Goal: Task Accomplishment & Management: Use online tool/utility

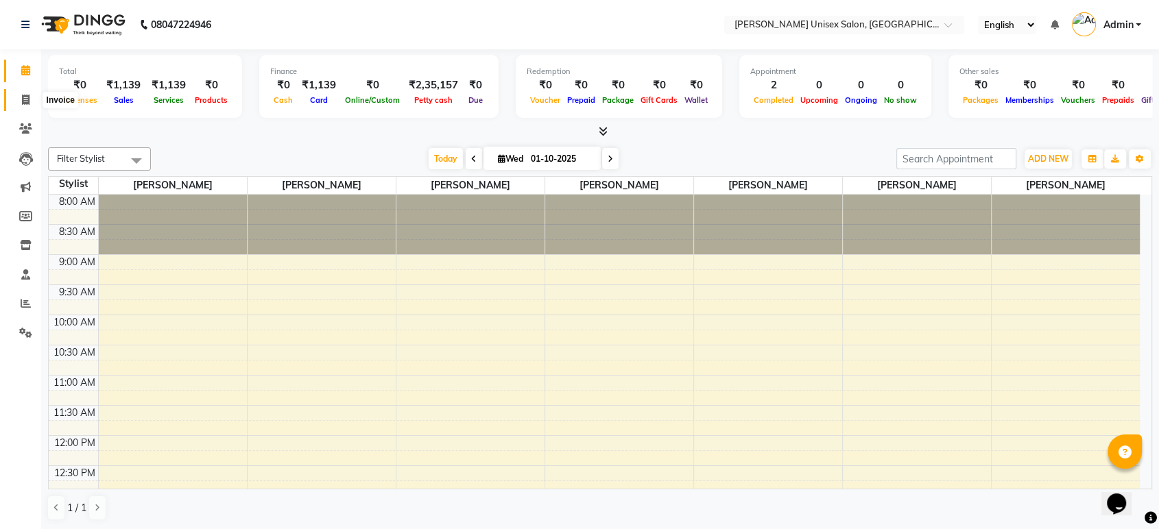
click at [36, 106] on span at bounding box center [26, 101] width 24 height 16
select select "service"
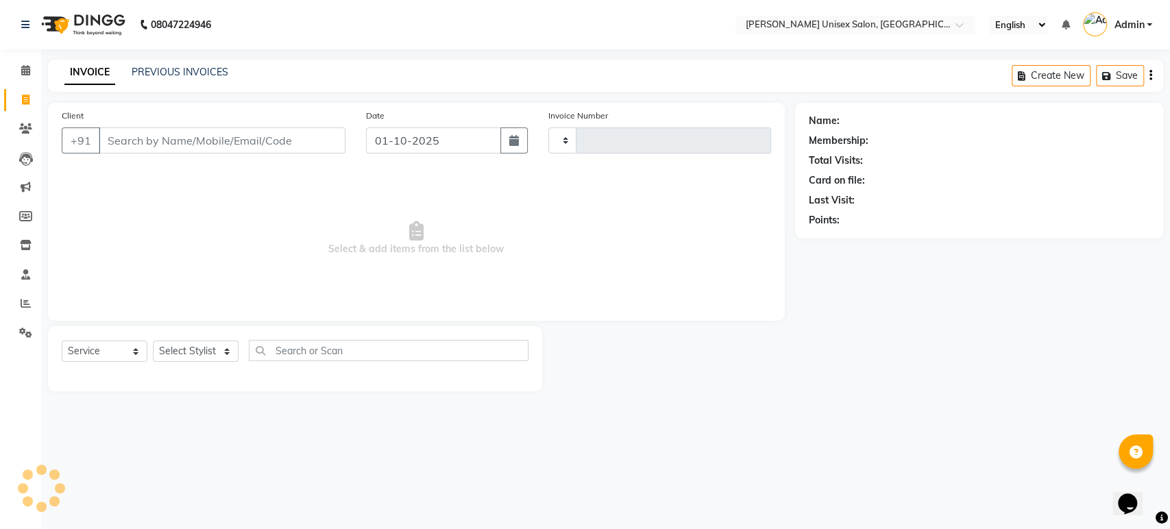
type input "1523"
select select "7372"
click at [162, 147] on input "Client" at bounding box center [222, 141] width 247 height 26
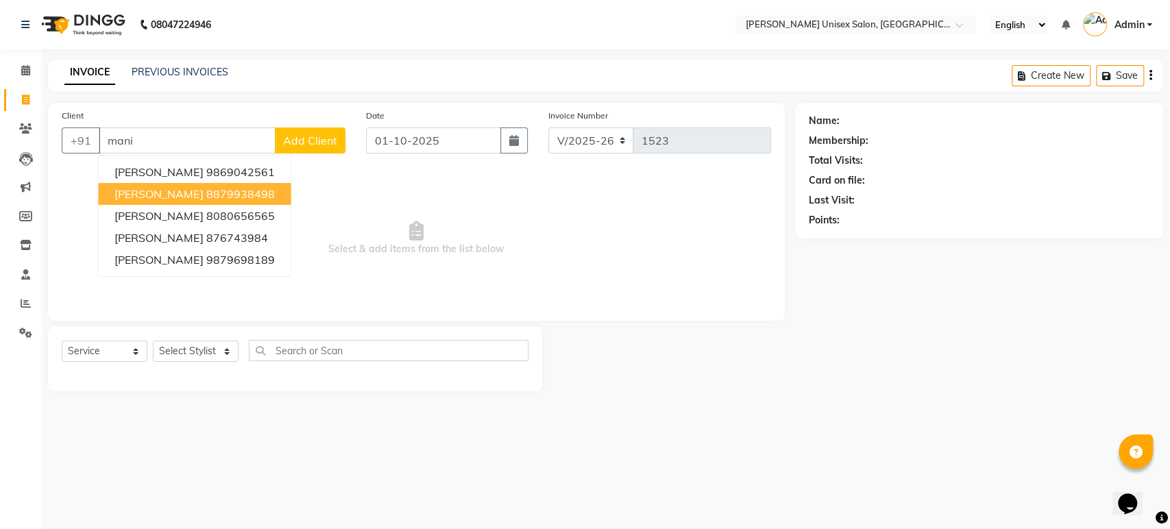
click at [149, 193] on span "[PERSON_NAME]" at bounding box center [158, 194] width 88 height 14
type input "8879938498"
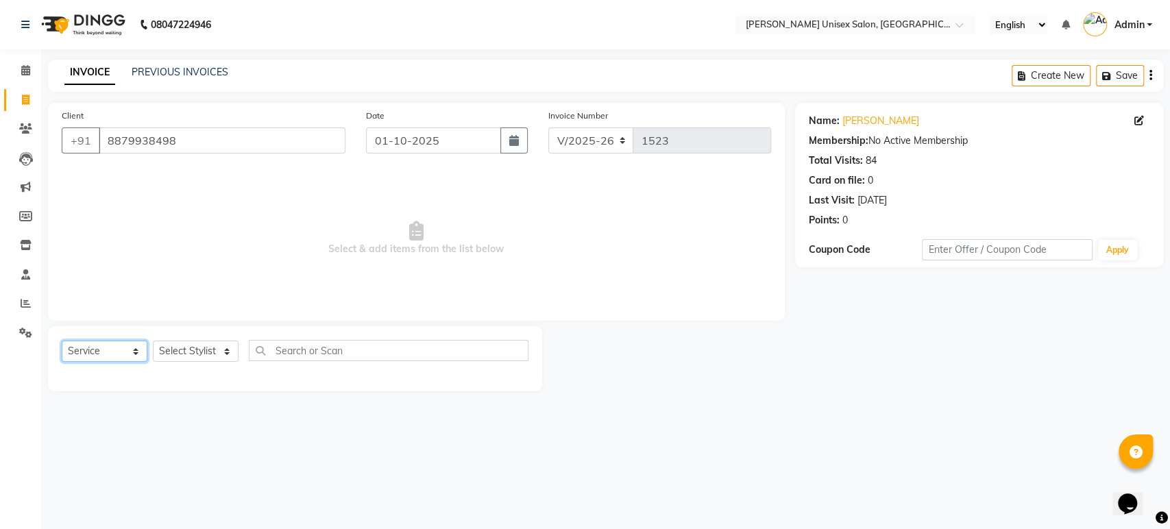
click at [97, 347] on select "Select Service Product Membership Package Voucher Prepaid Gift Card" at bounding box center [105, 351] width 86 height 21
click at [186, 348] on select "Select Stylist [PERSON_NAME] [PERSON_NAME] [PERSON_NAME] Pooja [PERSON_NAME] AH…" at bounding box center [196, 351] width 86 height 21
select select "64435"
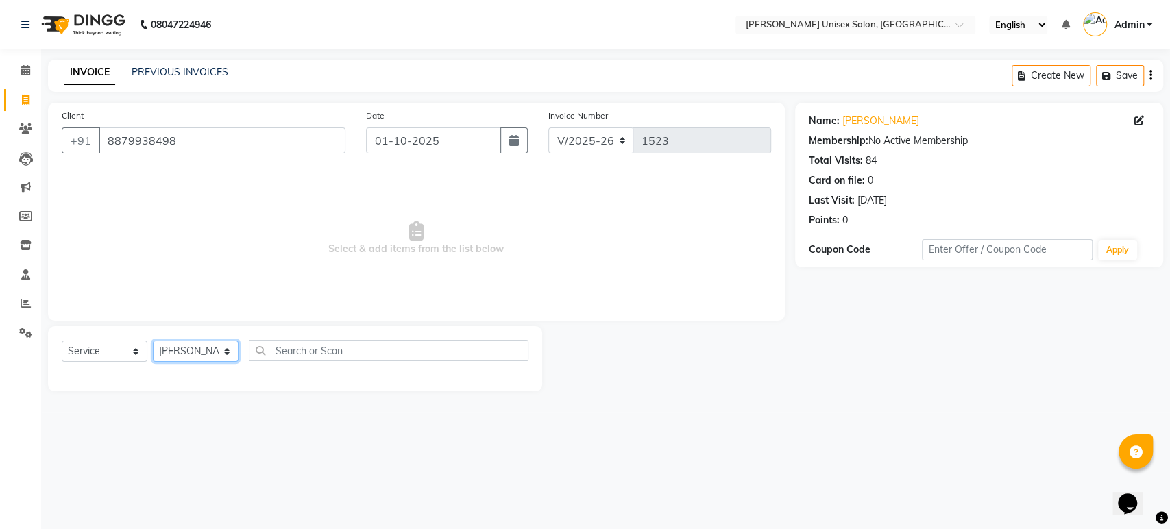
click at [153, 341] on select "Select Stylist [PERSON_NAME] [PERSON_NAME] [PERSON_NAME] Pooja [PERSON_NAME] AH…" at bounding box center [196, 351] width 86 height 21
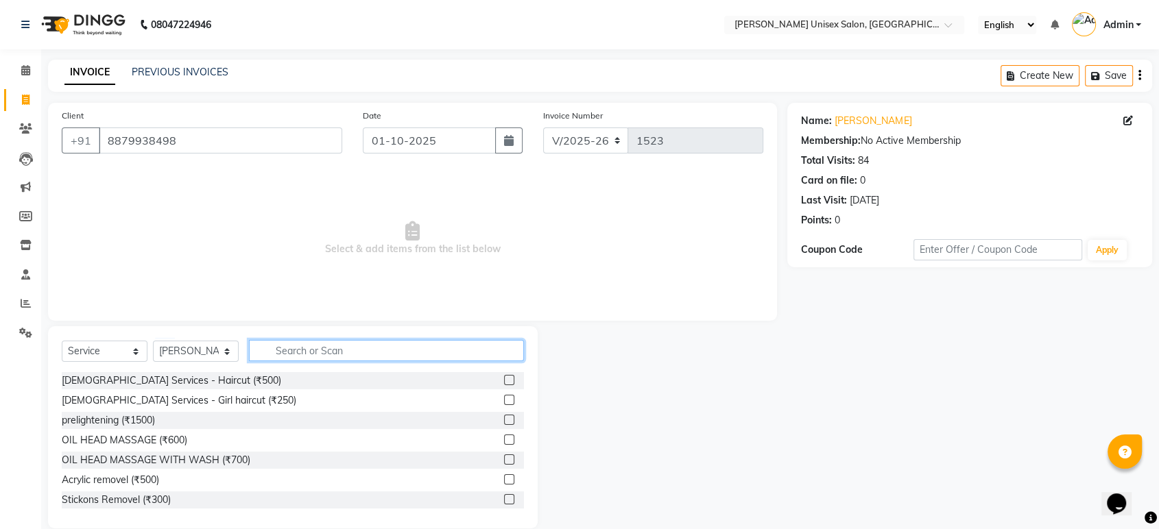
click at [291, 350] on input "text" at bounding box center [386, 350] width 275 height 21
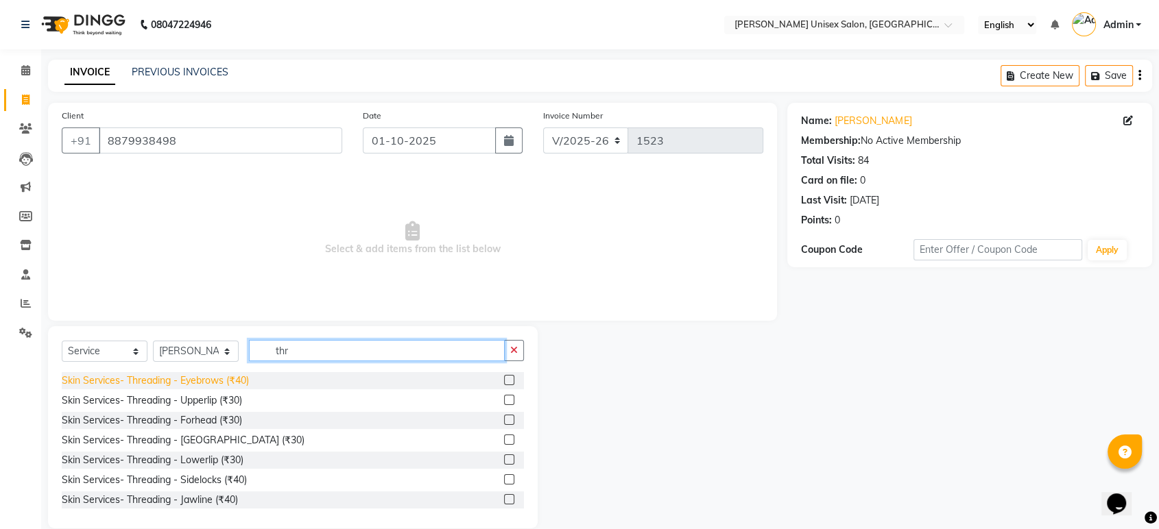
type input "thr"
click at [228, 374] on div "Skin Services- Threading - Eyebrows (₹40)" at bounding box center [155, 381] width 187 height 14
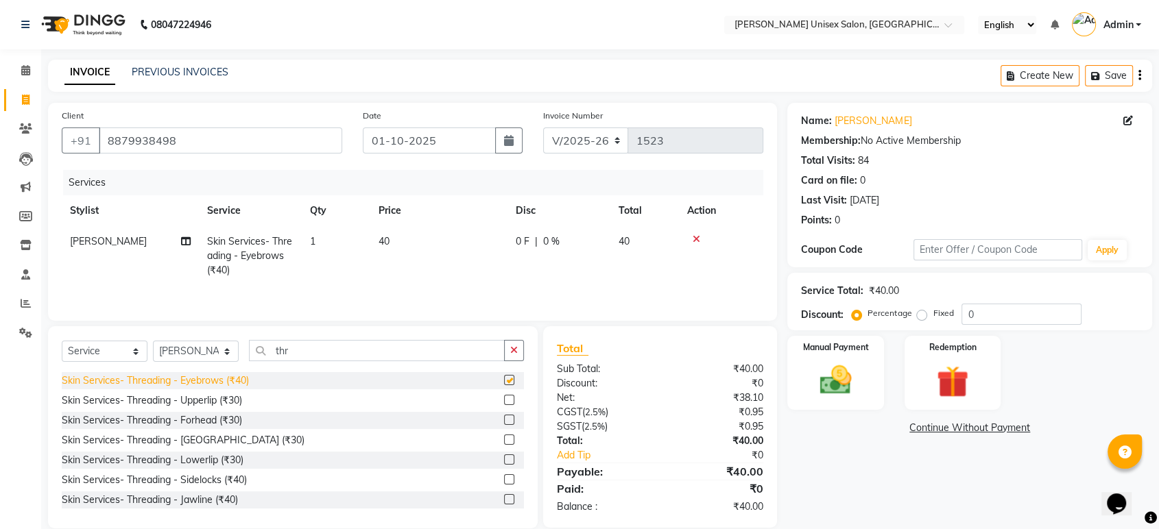
checkbox input "false"
click at [197, 406] on div "Skin Services- Threading - Upperlip (₹30)" at bounding box center [152, 401] width 180 height 14
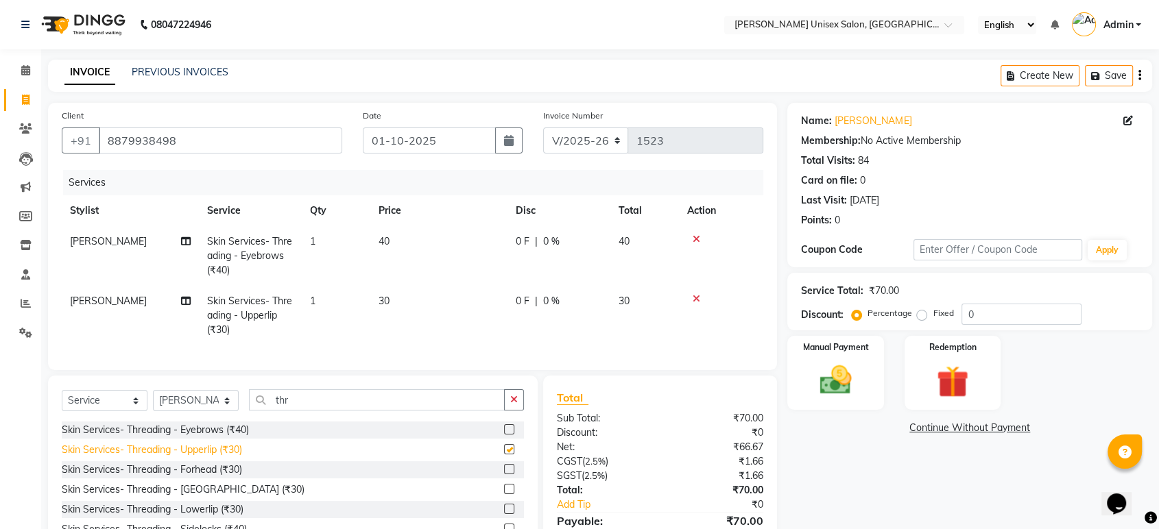
checkbox input "false"
click at [221, 477] on div "Skin Services- Threading - Forhead (₹30)" at bounding box center [152, 470] width 180 height 14
checkbox input "false"
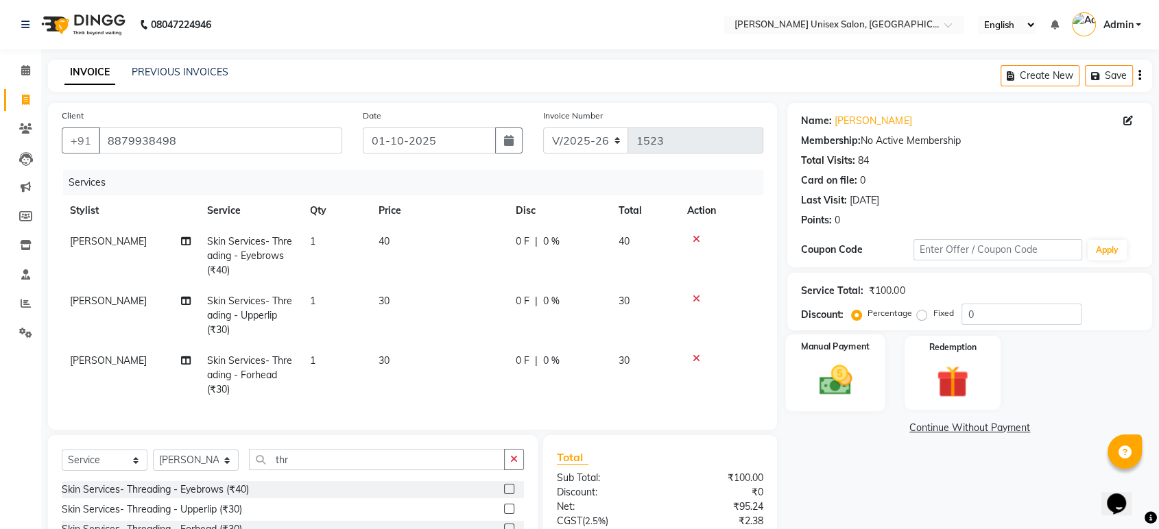
click at [813, 392] on img at bounding box center [834, 380] width 53 height 38
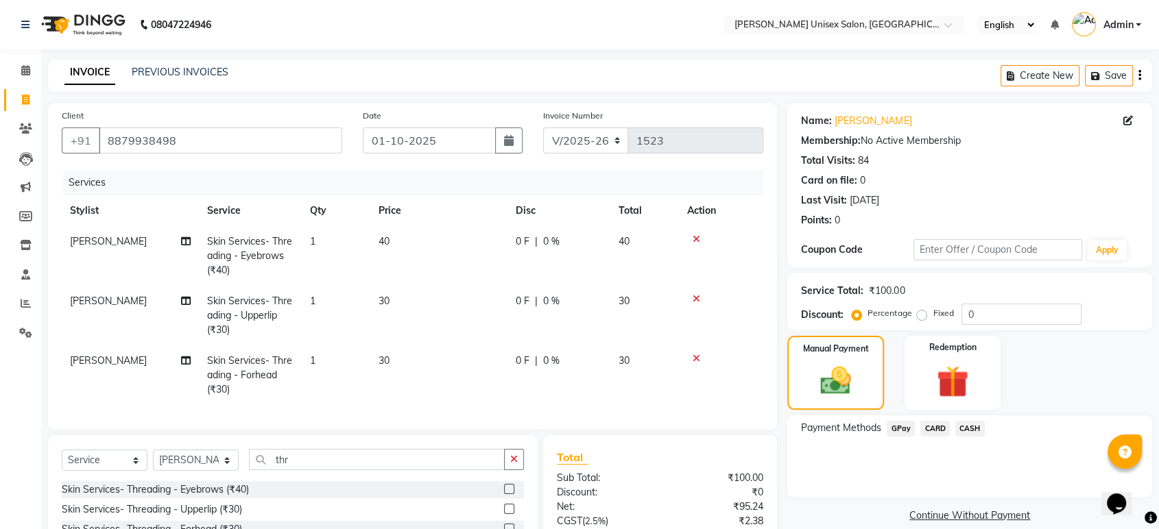
click at [899, 434] on span "GPay" at bounding box center [900, 429] width 28 height 16
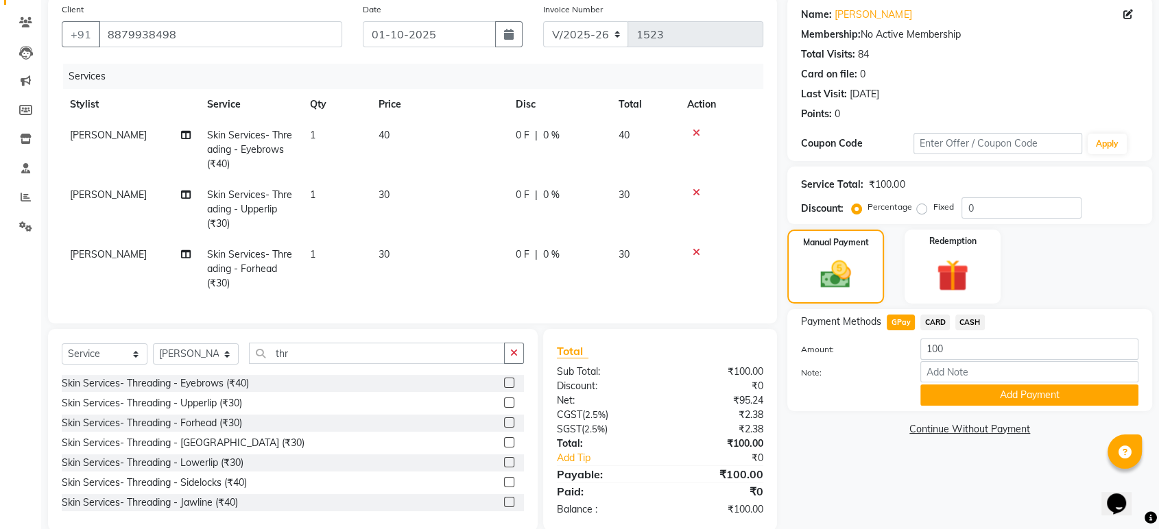
scroll to position [137, 0]
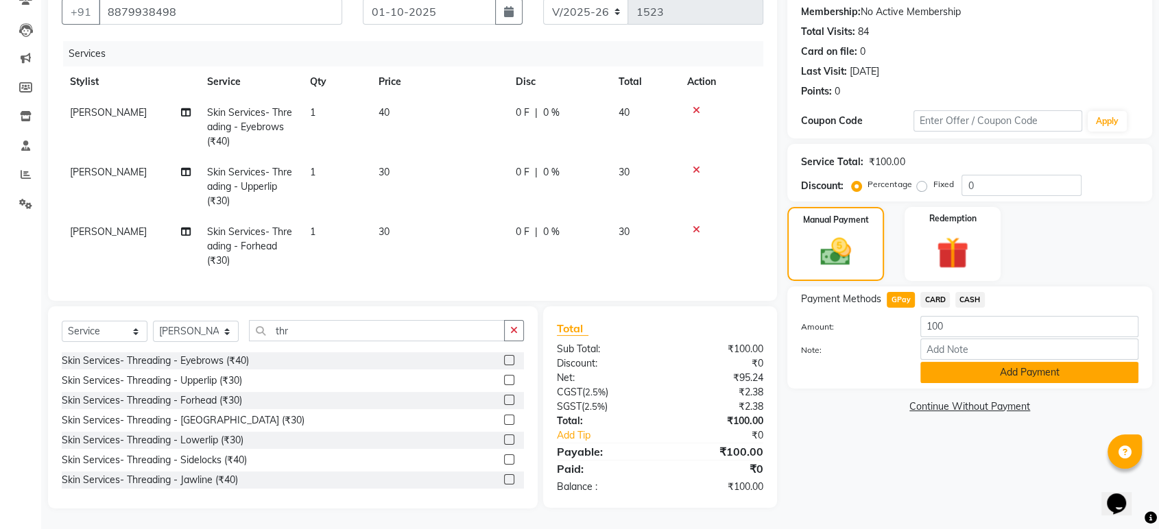
click at [1015, 364] on button "Add Payment" at bounding box center [1029, 372] width 218 height 21
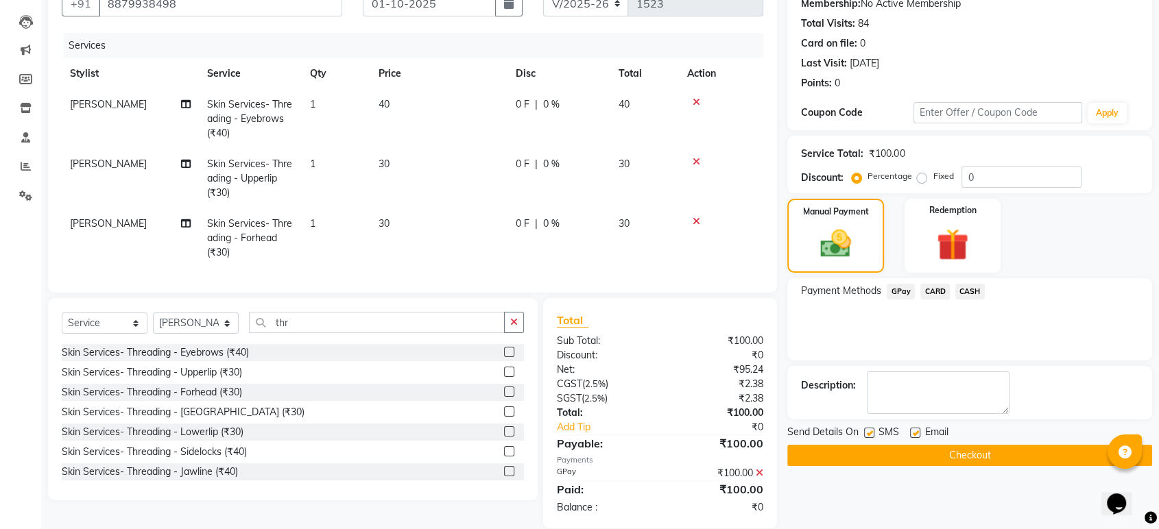
scroll to position [167, 0]
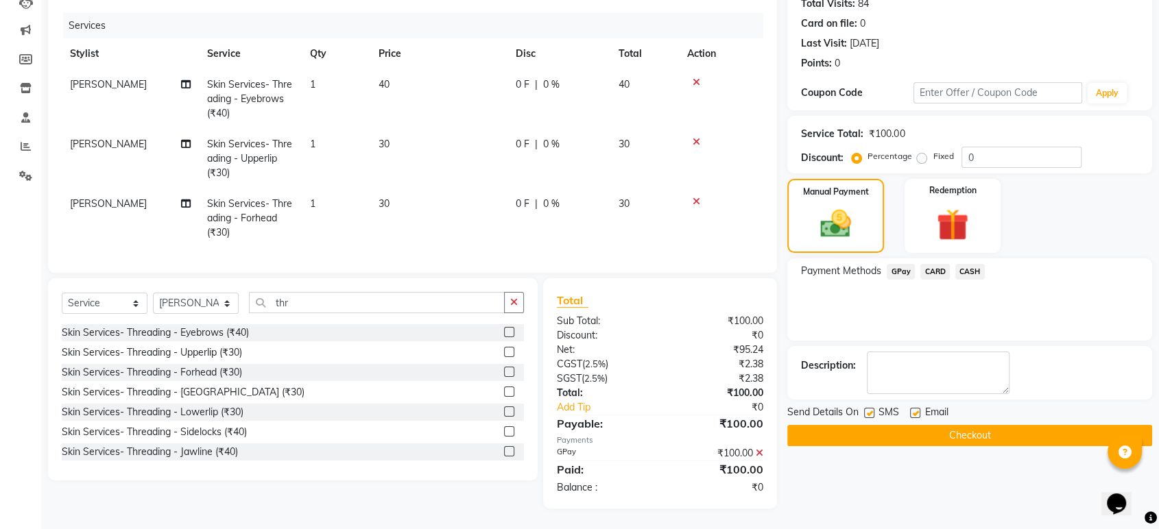
click at [956, 425] on button "Checkout" at bounding box center [969, 435] width 365 height 21
